Goal: Information Seeking & Learning: Learn about a topic

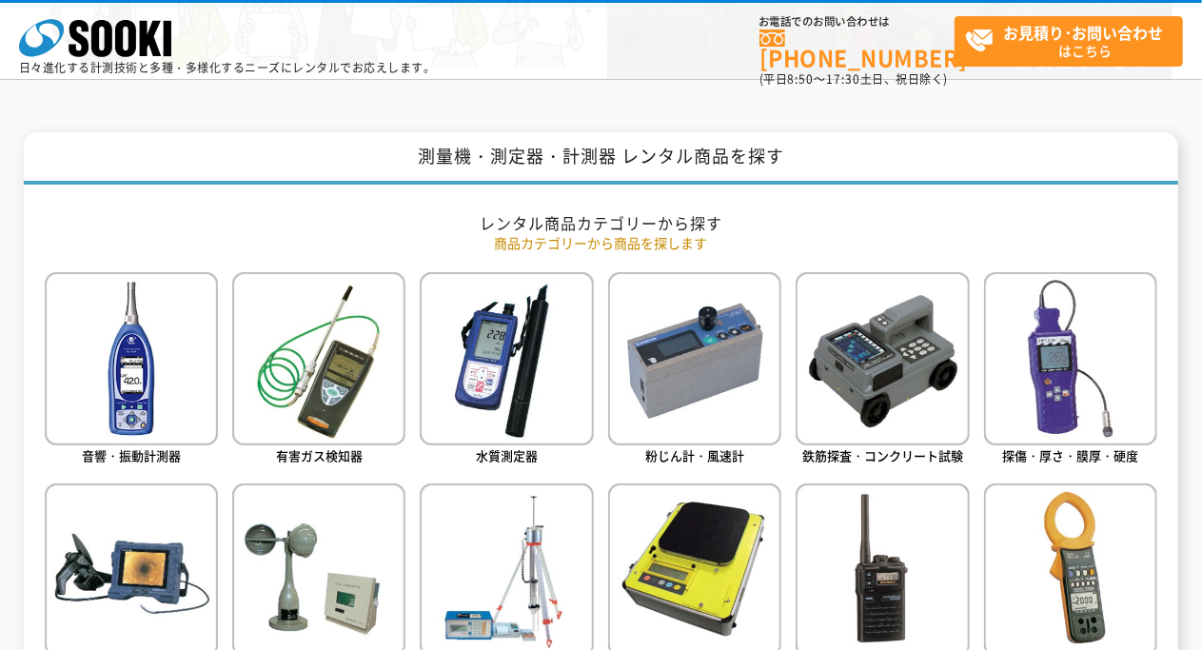
scroll to position [857, 0]
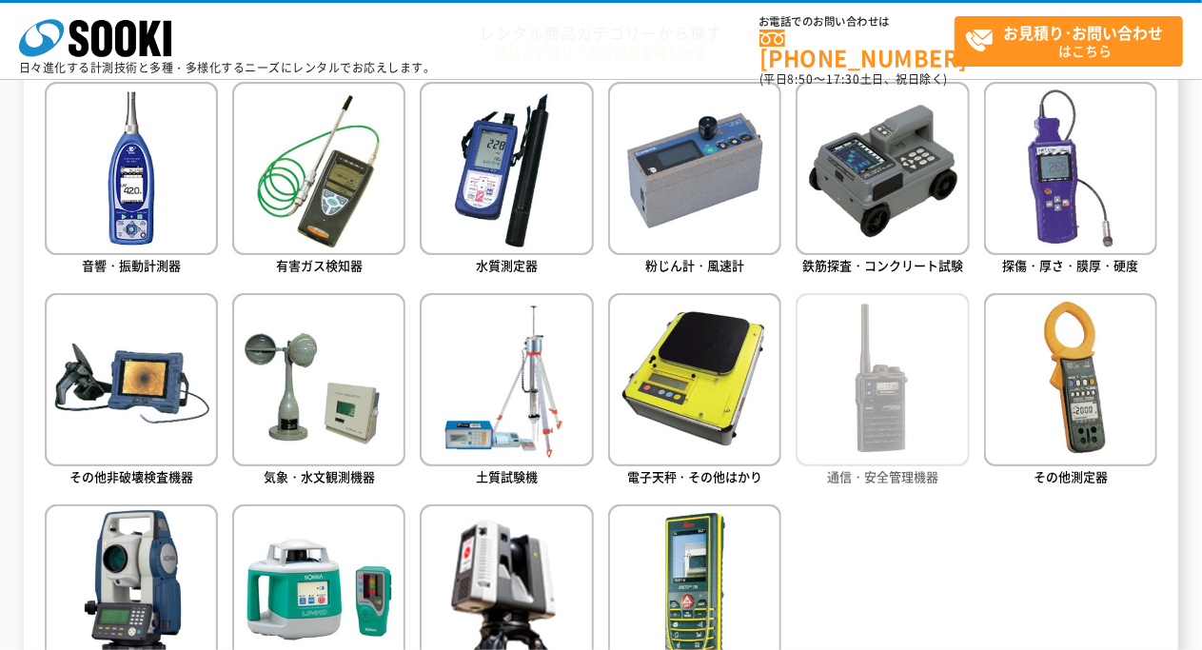
click at [890, 406] on img at bounding box center [882, 379] width 173 height 173
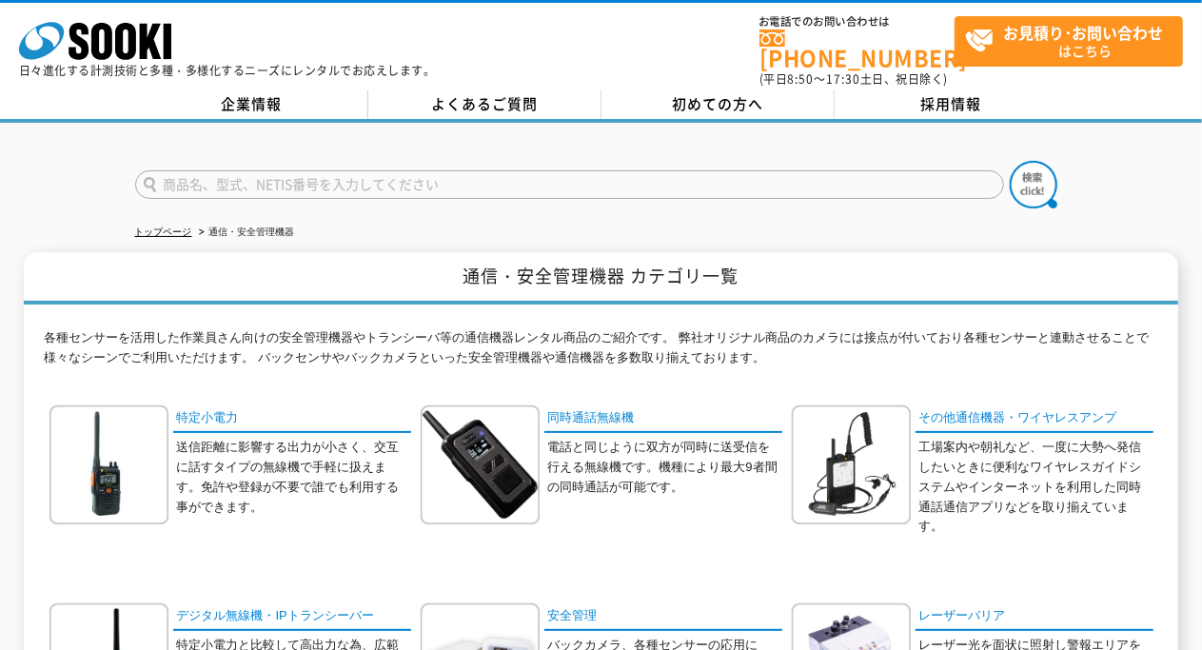
scroll to position [190, 0]
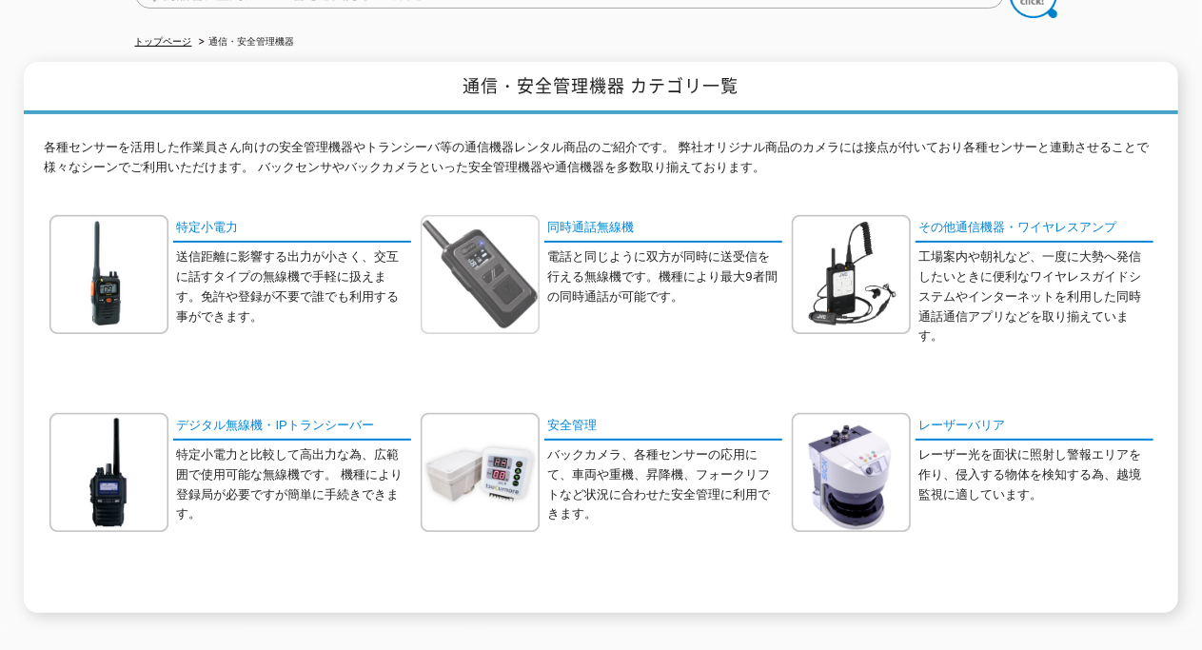
click at [502, 276] on img at bounding box center [480, 274] width 119 height 119
click at [128, 269] on img at bounding box center [108, 274] width 119 height 119
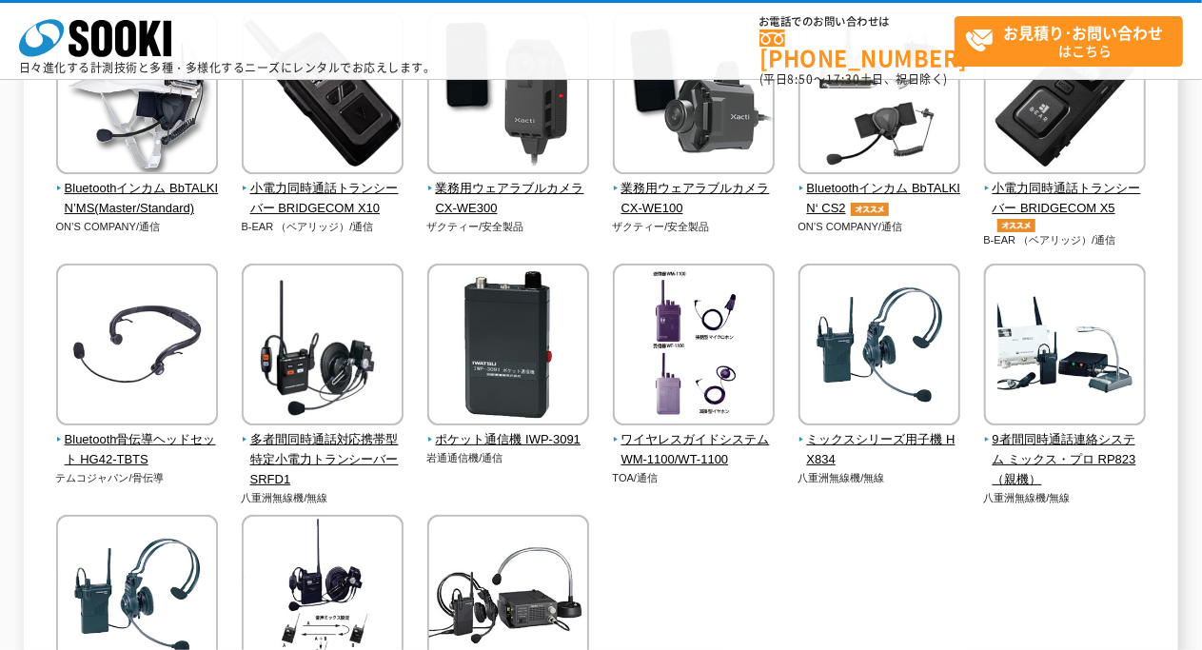
scroll to position [190, 0]
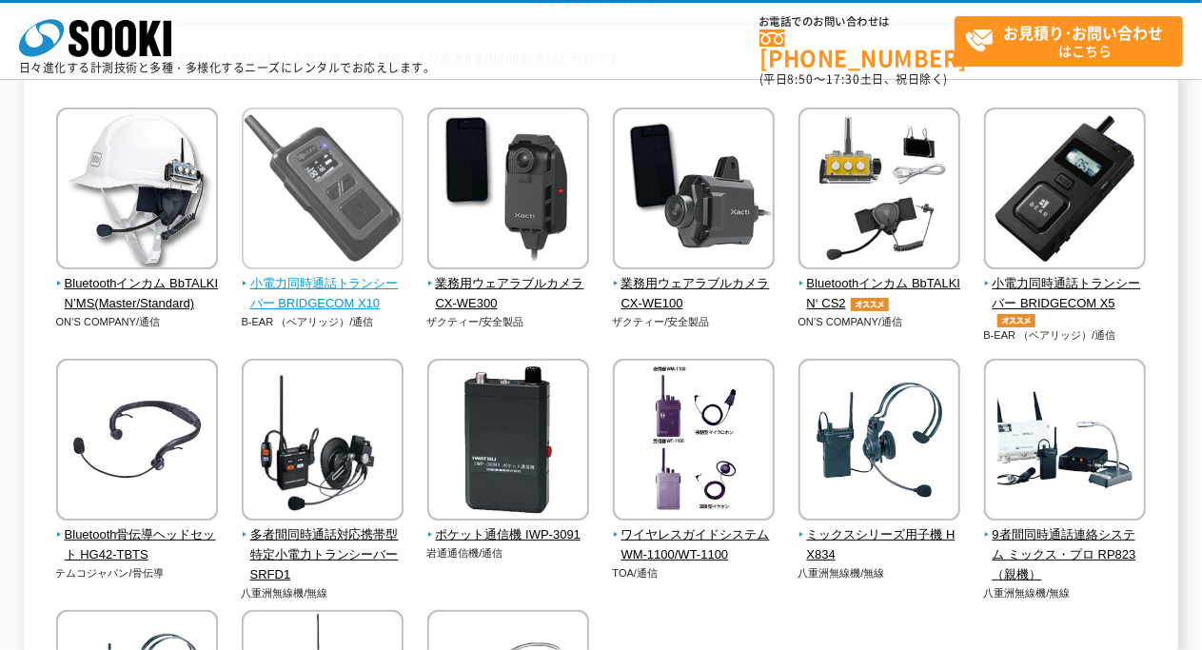
click at [338, 290] on span "小電力同時通話トランシーバー BRIDGECOM X10" at bounding box center [323, 294] width 163 height 40
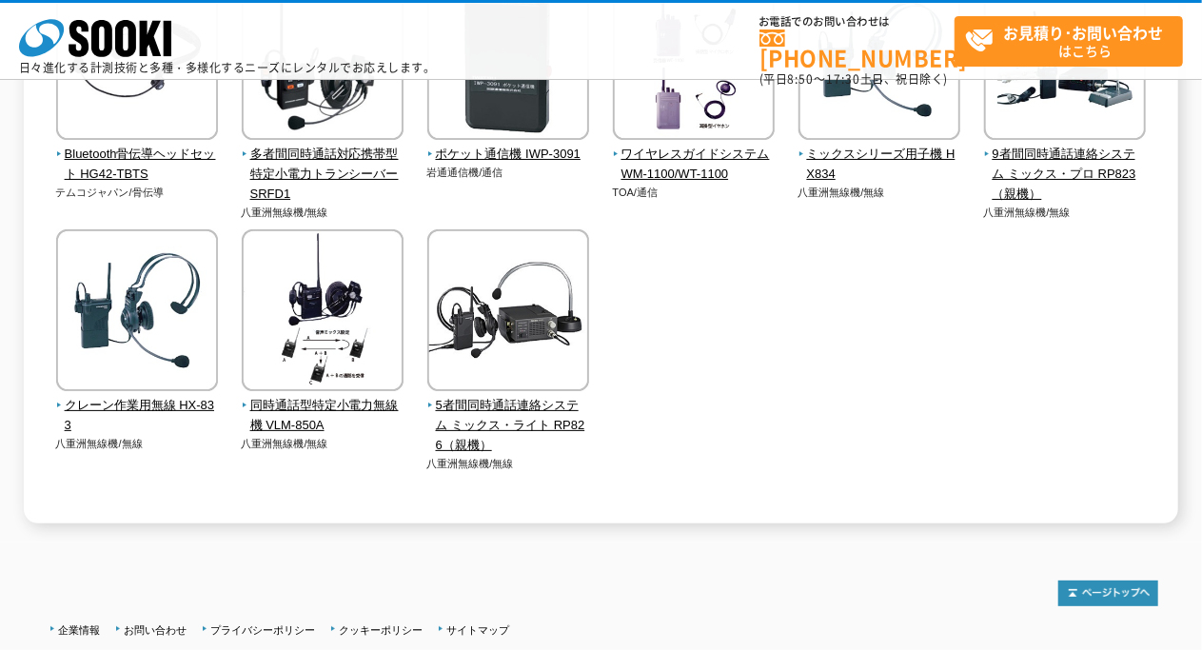
scroll to position [381, 0]
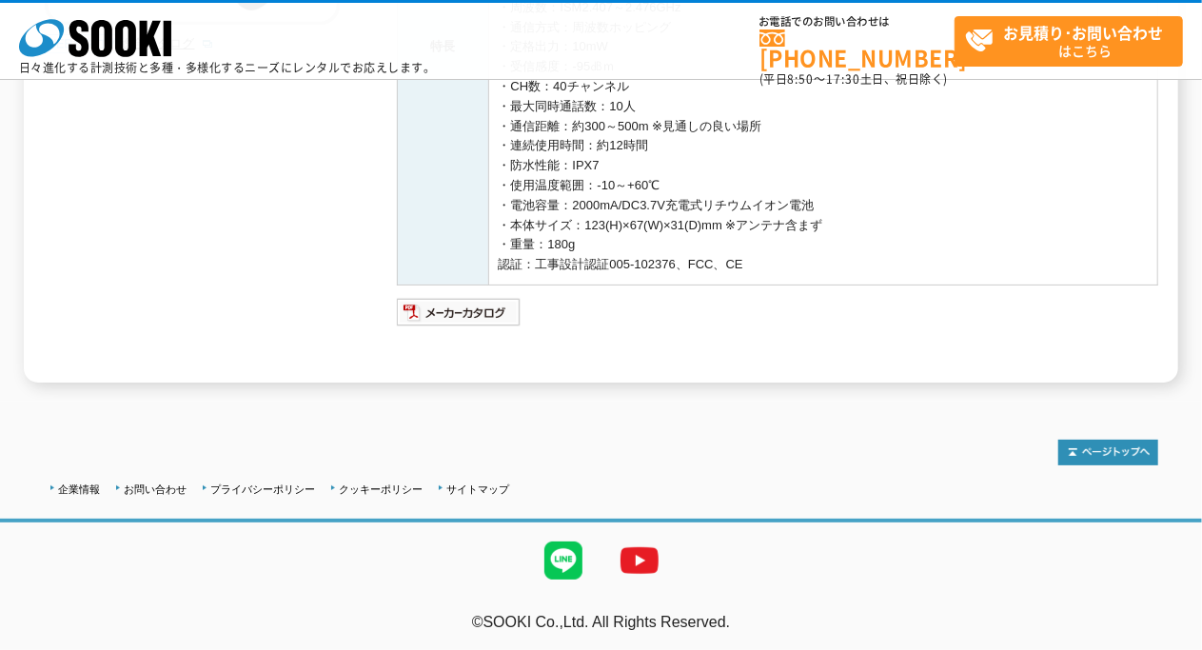
scroll to position [175, 0]
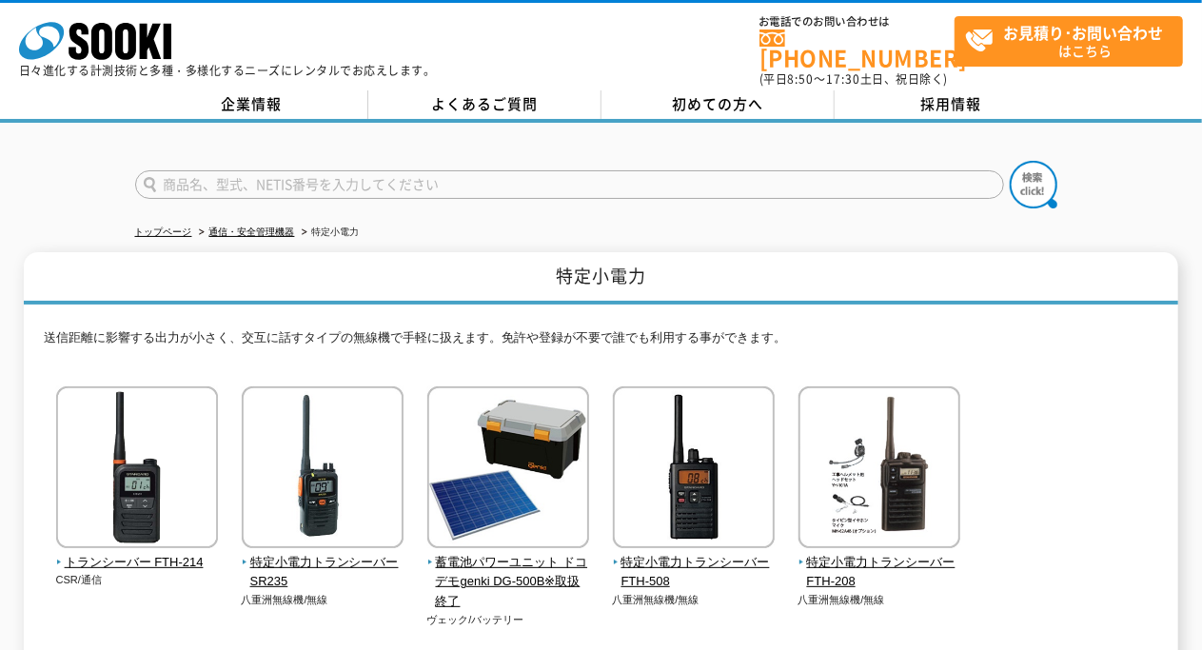
scroll to position [95, 0]
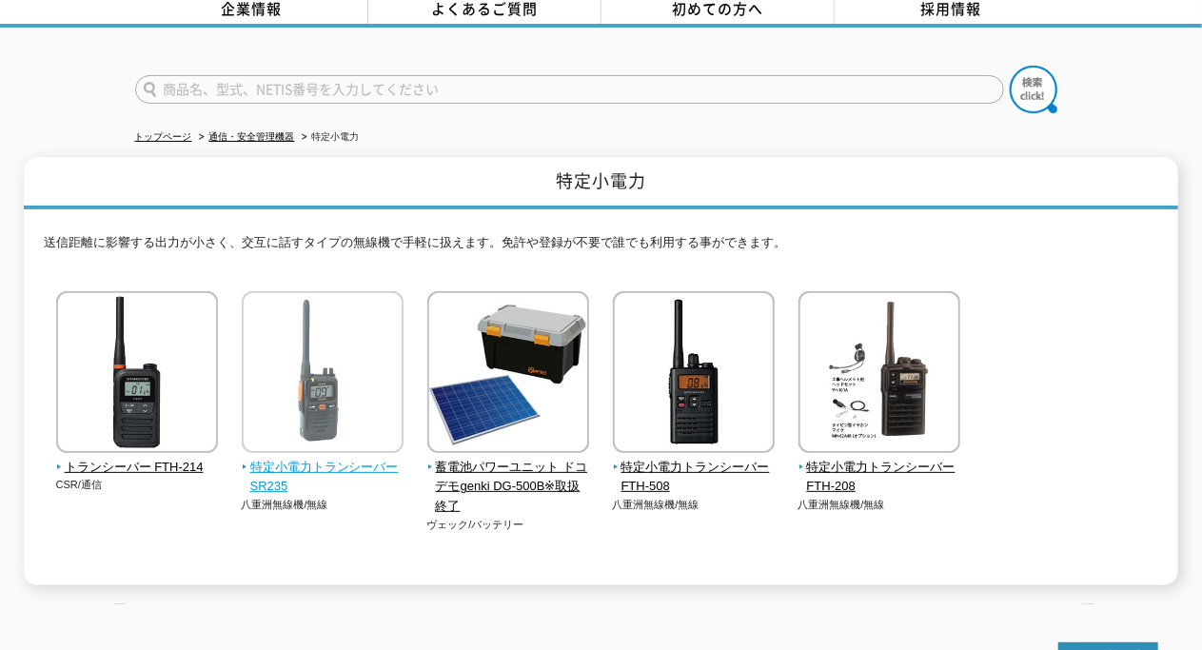
click at [345, 387] on img at bounding box center [323, 374] width 162 height 167
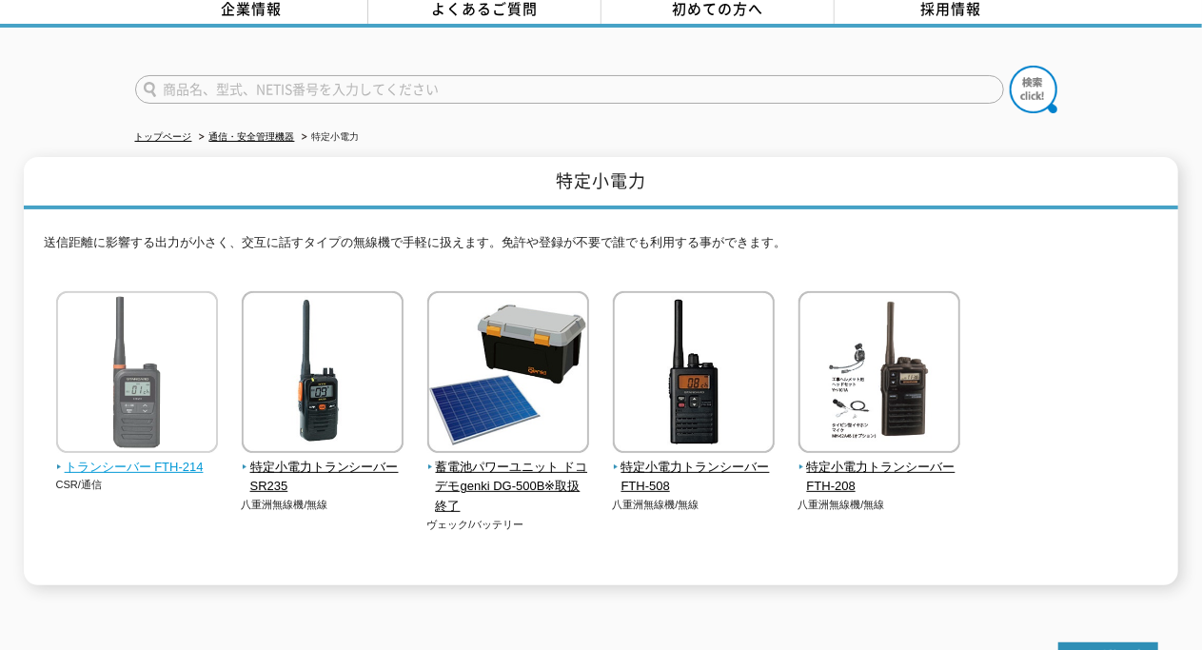
click at [120, 458] on span "トランシーバー FTH-214" at bounding box center [137, 468] width 163 height 20
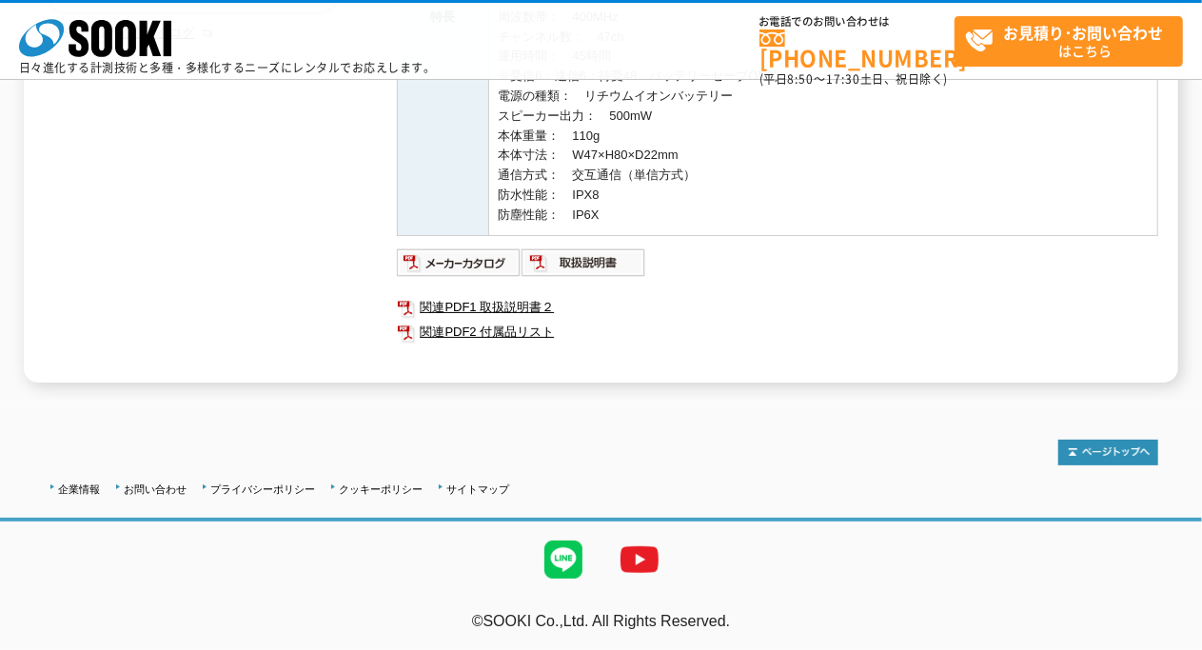
scroll to position [166, 0]
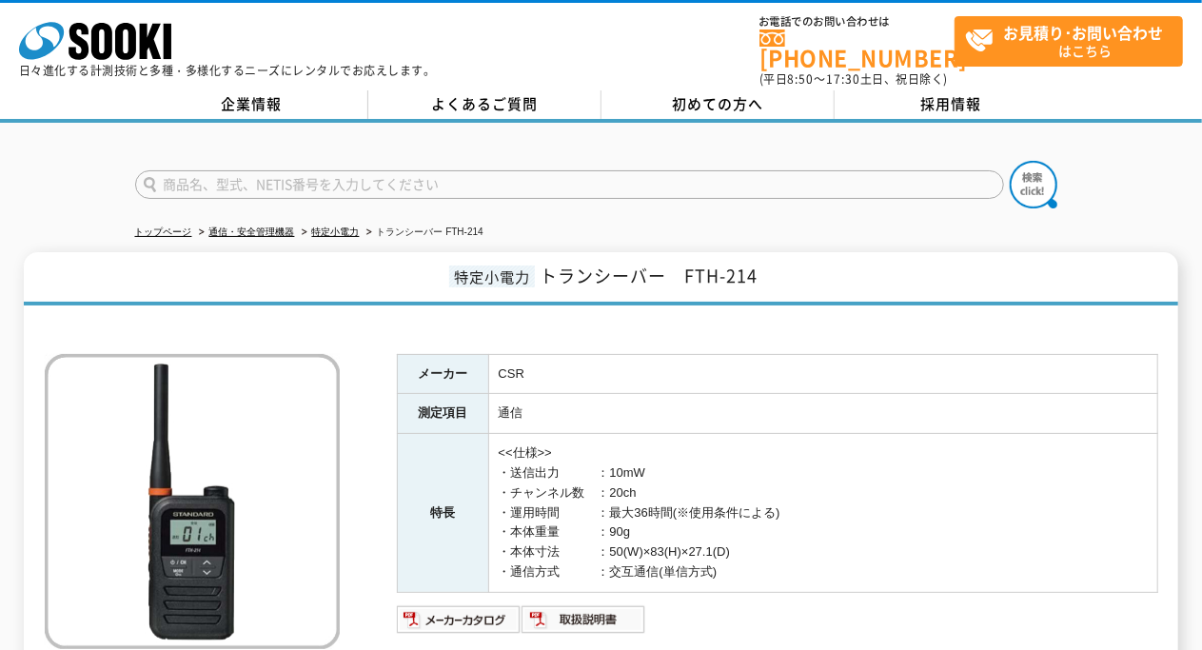
scroll to position [190, 0]
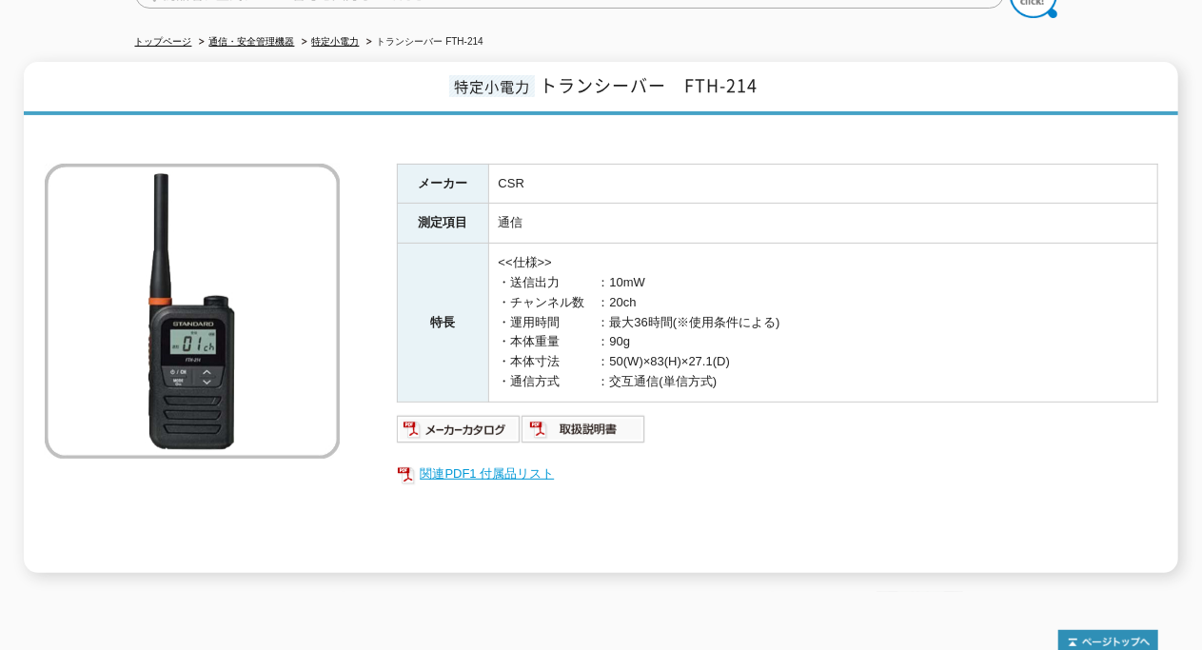
click at [456, 462] on link "関連PDF1 付属品リスト" at bounding box center [778, 474] width 762 height 25
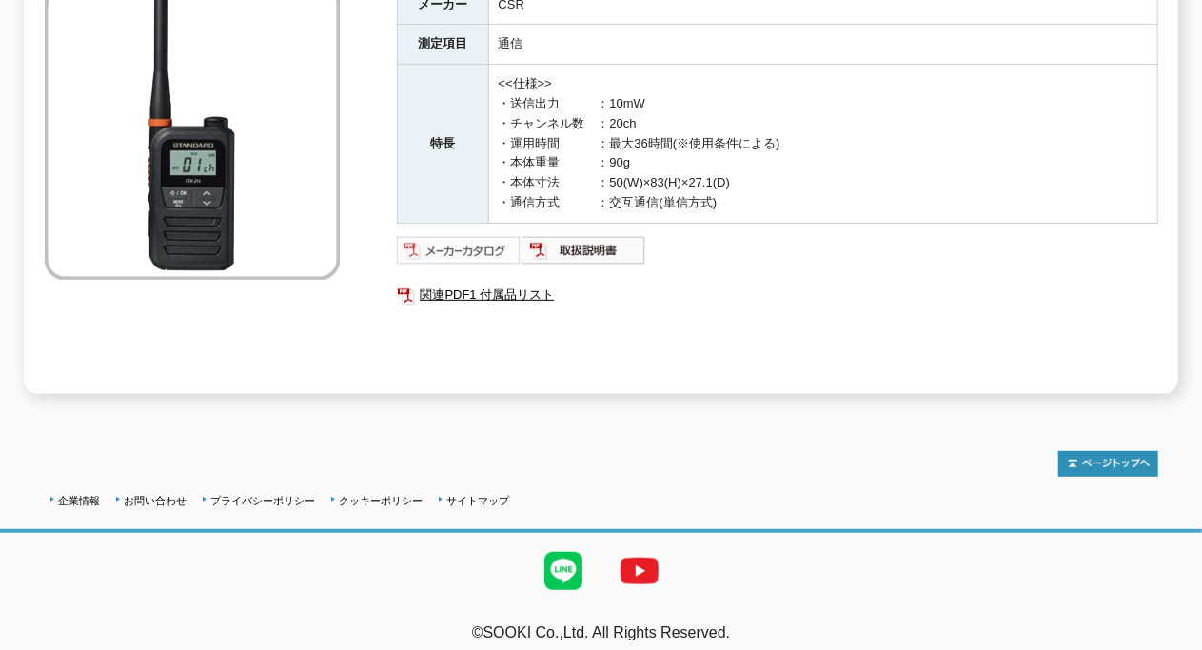
click at [489, 239] on img at bounding box center [459, 250] width 125 height 30
